Goal: Task Accomplishment & Management: Manage account settings

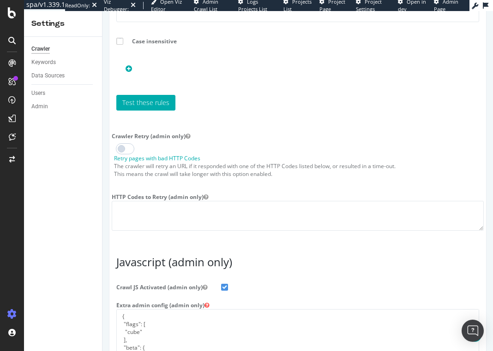
scroll to position [1506, 0]
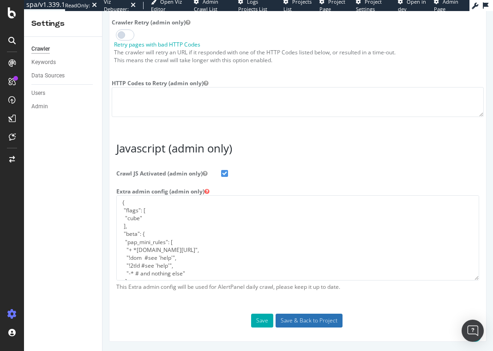
click at [304, 322] on input "Save & Back to Project" at bounding box center [308, 321] width 67 height 14
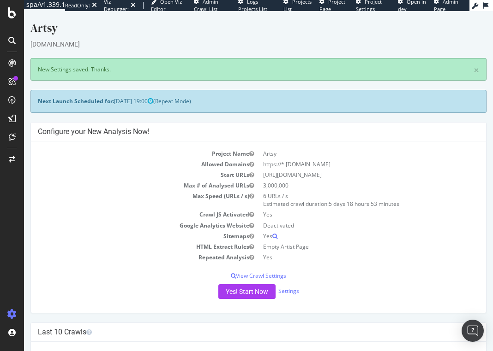
drag, startPoint x: 43, startPoint y: 101, endPoint x: 279, endPoint y: 102, distance: 236.1
click at [279, 102] on div "Next Launch Scheduled for: [DATE] 19:00 (Repeat Mode)" at bounding box center [258, 101] width 456 height 23
click at [10, 9] on icon at bounding box center [12, 12] width 8 height 11
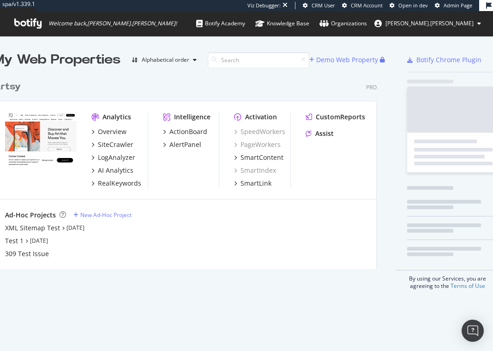
scroll to position [196, 386]
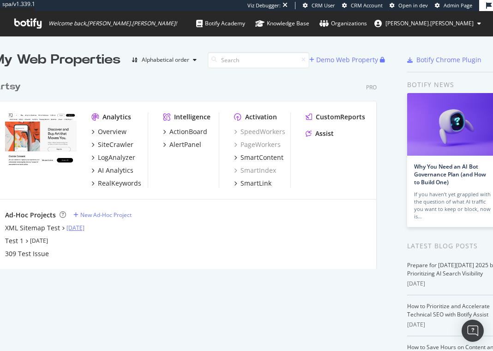
click at [77, 227] on link "[DATE]" at bounding box center [75, 228] width 18 height 8
click at [82, 227] on link "[DATE]" at bounding box center [75, 228] width 18 height 8
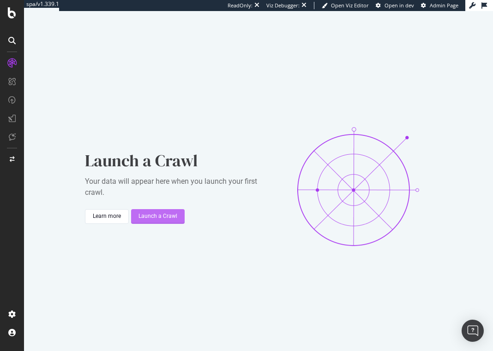
click at [158, 220] on div "Launch a Crawl" at bounding box center [157, 217] width 39 height 8
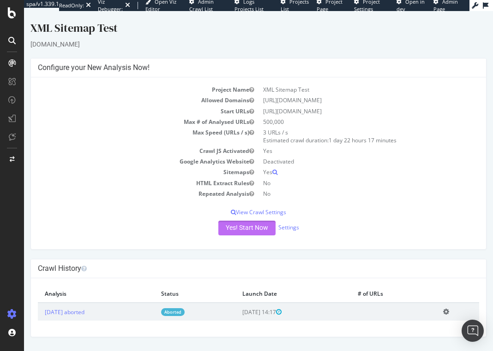
click at [238, 230] on button "Yes! Start Now" at bounding box center [246, 228] width 57 height 15
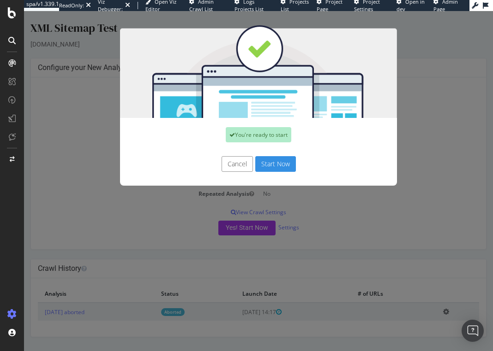
click at [237, 161] on button "Cancel" at bounding box center [236, 164] width 31 height 16
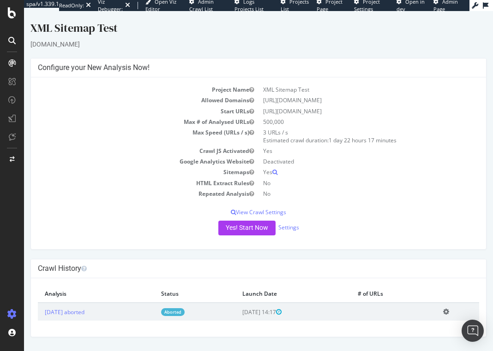
click at [184, 312] on link "Aborted" at bounding box center [173, 313] width 24 height 8
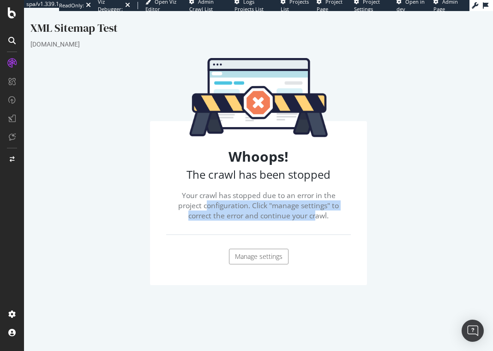
drag, startPoint x: 217, startPoint y: 204, endPoint x: 314, endPoint y: 216, distance: 98.1
click at [314, 216] on p "Your crawl has stopped due to an error in the project configuration. Click "man…" at bounding box center [258, 205] width 175 height 31
click at [263, 262] on link "Manage settings" at bounding box center [258, 257] width 59 height 16
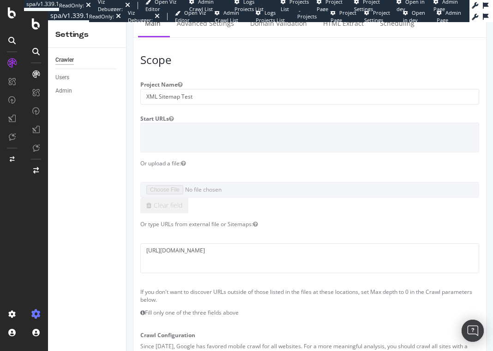
scroll to position [37, 0]
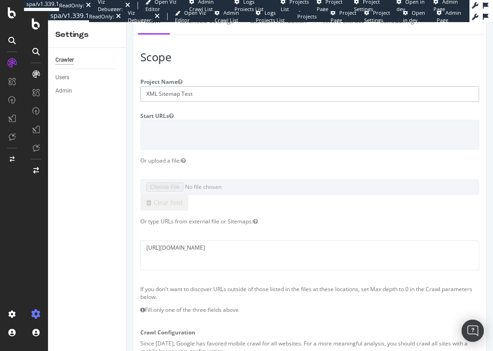
click at [197, 94] on input "XML Sitemap Test" at bounding box center [309, 94] width 338 height 16
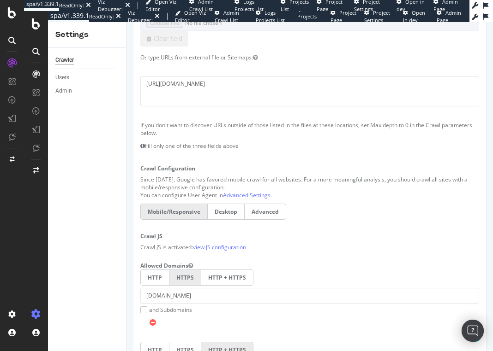
scroll to position [0, 0]
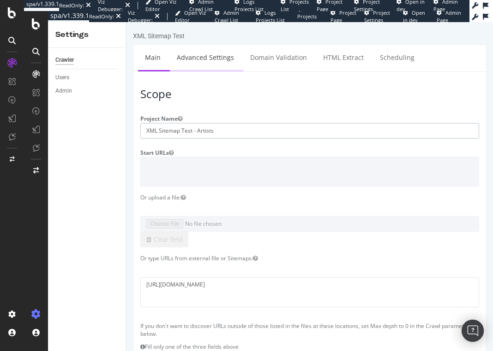
type input "XML Sitemap Test - Artists"
click at [213, 48] on link "Advanced Settings" at bounding box center [205, 57] width 71 height 25
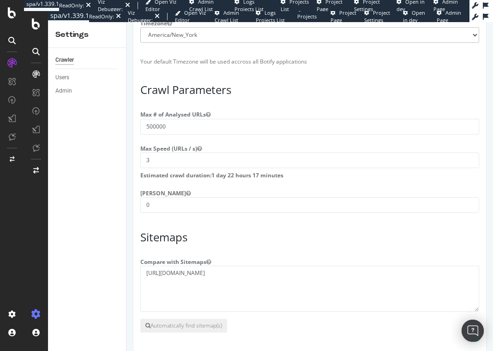
scroll to position [714, 0]
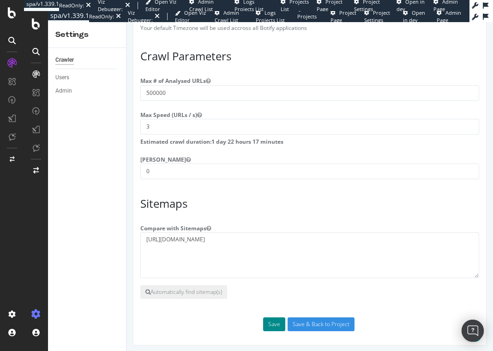
click at [271, 320] on button "Save" at bounding box center [274, 325] width 22 height 14
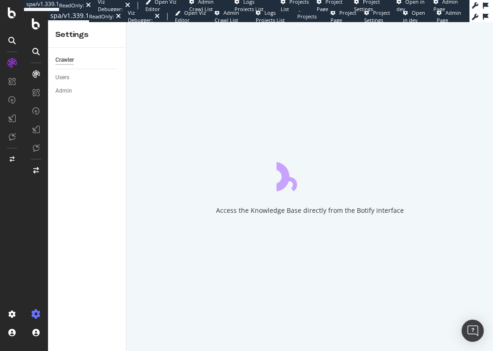
scroll to position [0, 0]
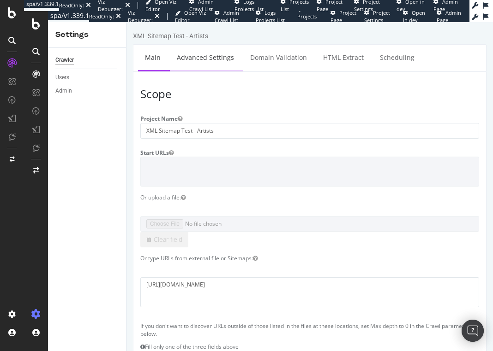
click at [202, 53] on link "Advanced Settings" at bounding box center [205, 57] width 71 height 25
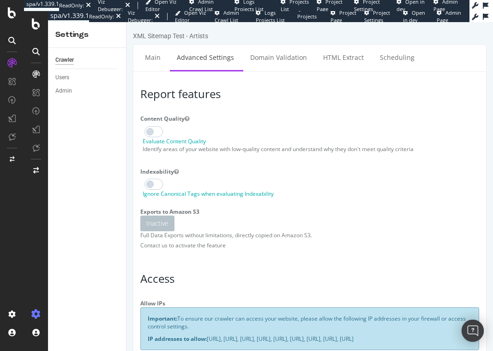
click at [151, 130] on span at bounding box center [153, 131] width 18 height 11
click at [152, 183] on span at bounding box center [153, 184] width 18 height 11
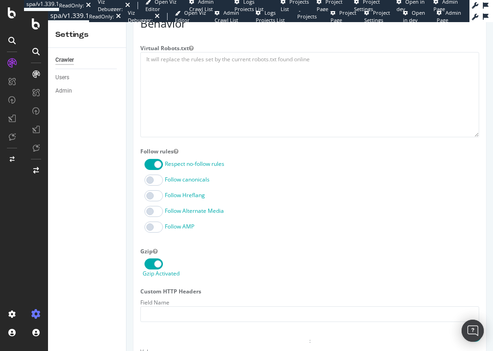
scroll to position [721, 0]
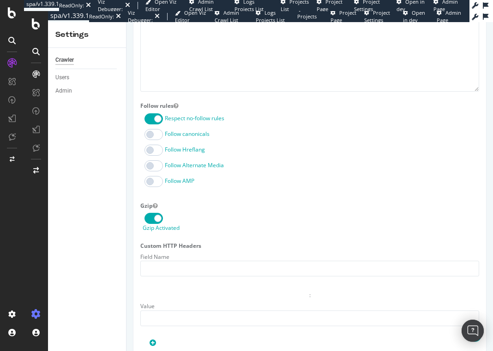
click at [174, 138] on label "Follow canonicals" at bounding box center [187, 134] width 45 height 8
click at [126, 22] on input "Follow canonicals" at bounding box center [126, 22] width 0 height 0
click at [170, 154] on label "Follow Hreflang" at bounding box center [185, 150] width 40 height 8
click at [126, 22] on input "Follow Hreflang" at bounding box center [126, 22] width 0 height 0
click at [172, 169] on label "Follow Alternate Media" at bounding box center [194, 165] width 59 height 8
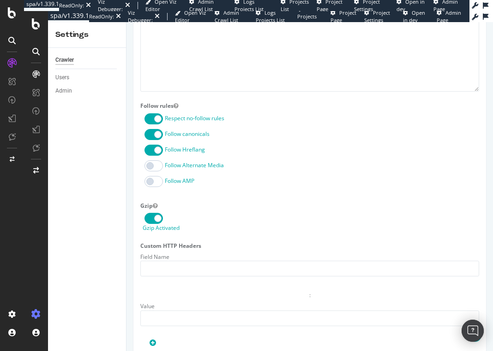
click at [177, 185] on label "Follow AMP" at bounding box center [180, 181] width 30 height 8
click at [126, 22] on input "Follow AMP" at bounding box center [126, 22] width 0 height 0
click at [182, 169] on label "Follow Alternate Media" at bounding box center [194, 165] width 59 height 8
click at [126, 22] on input "Follow Alternate Media" at bounding box center [126, 22] width 0 height 0
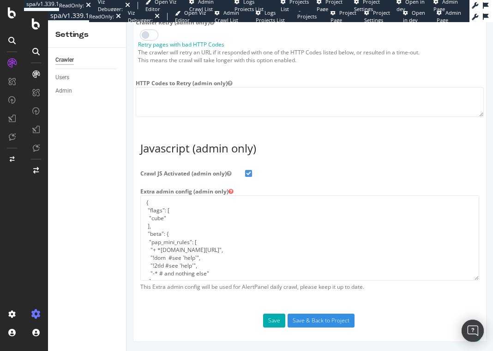
scroll to position [1525, 0]
click at [270, 321] on button "Save" at bounding box center [274, 321] width 22 height 14
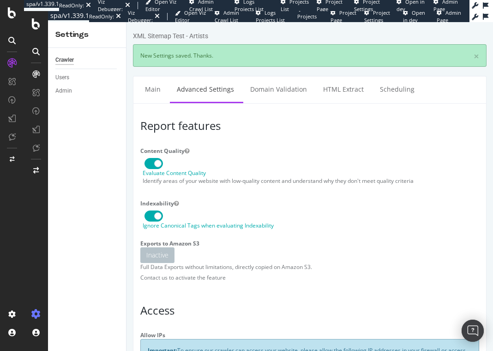
scroll to position [0, 0]
click at [148, 87] on link "Main" at bounding box center [153, 89] width 30 height 25
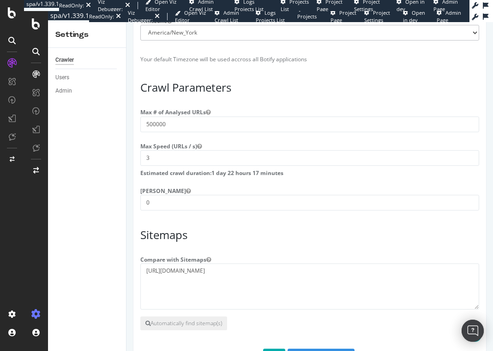
scroll to position [714, 0]
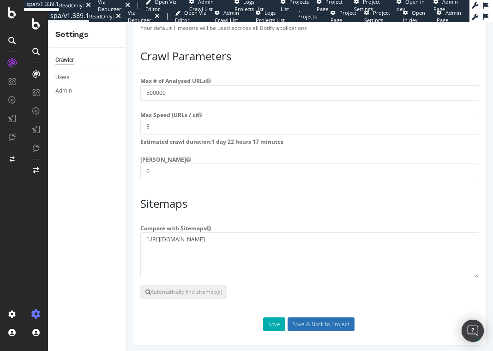
click at [312, 324] on input "Save & Back to Project" at bounding box center [320, 325] width 67 height 14
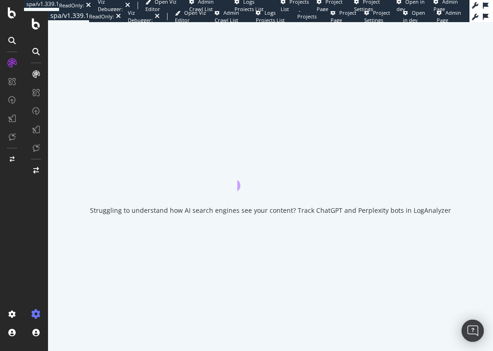
scroll to position [0, 0]
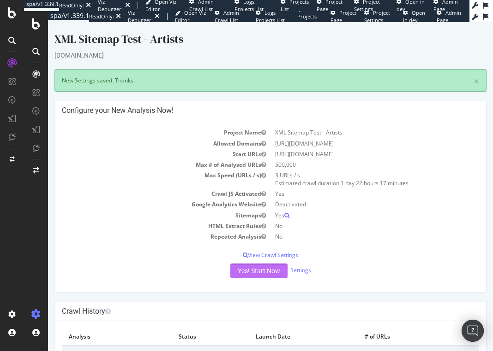
click at [271, 274] on button "Yes! Start Now" at bounding box center [258, 271] width 57 height 15
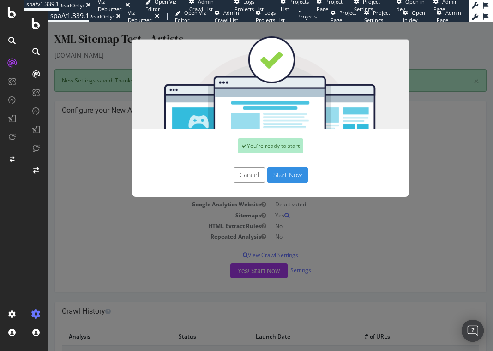
click at [291, 174] on button "Start Now" at bounding box center [287, 175] width 41 height 16
